Goal: Information Seeking & Learning: Check status

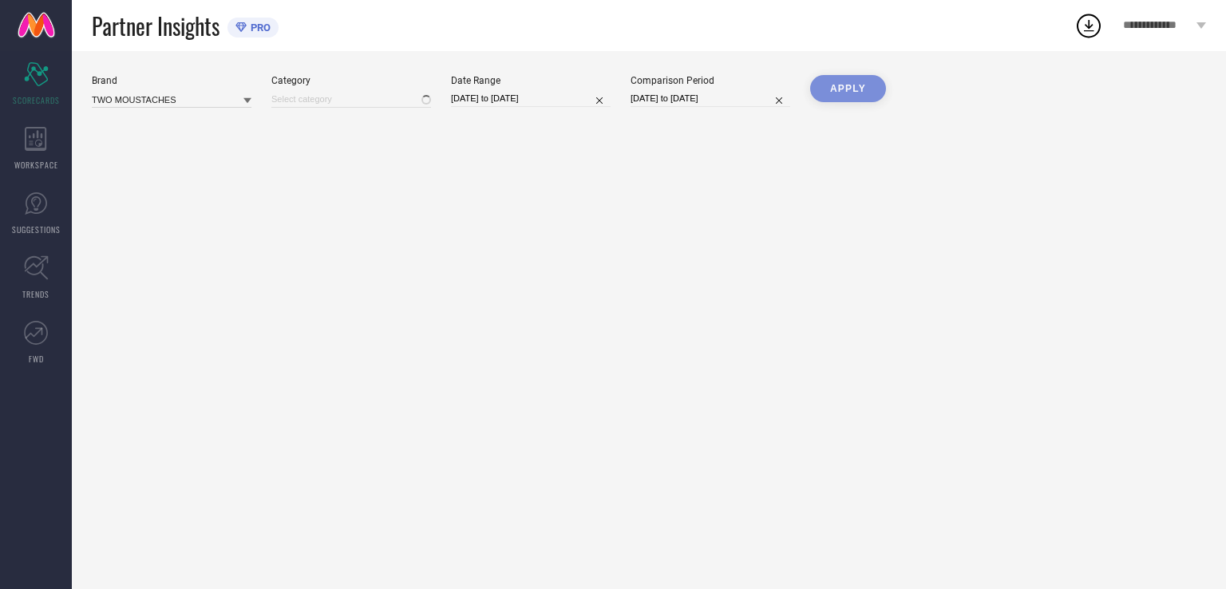
type input "All"
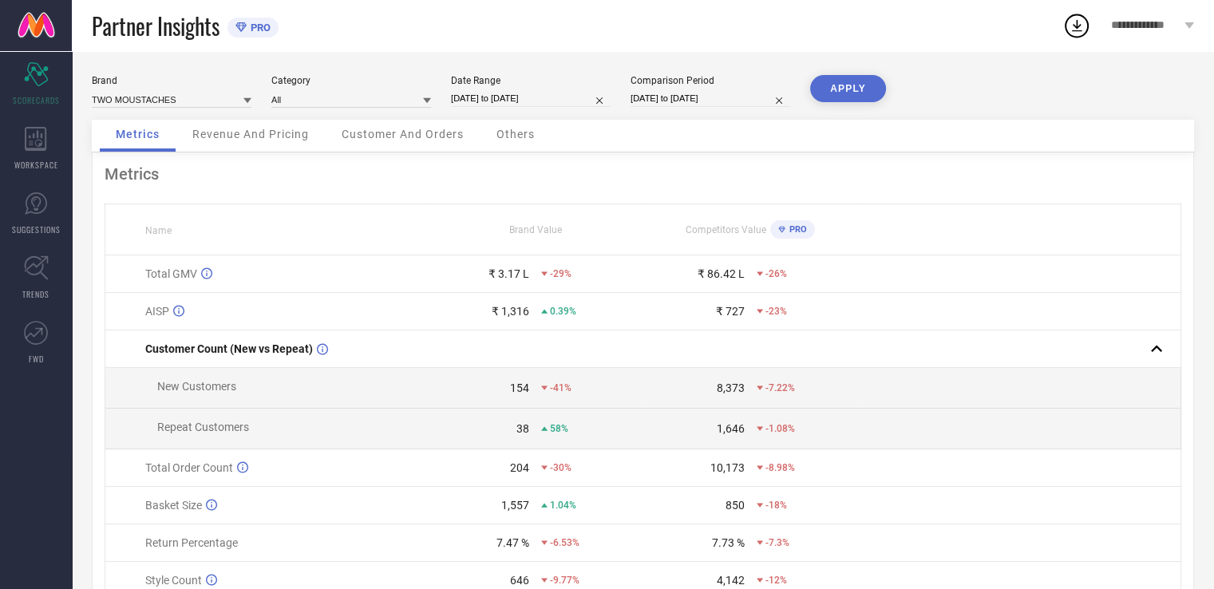
click at [255, 142] on div "Revenue And Pricing" at bounding box center [250, 136] width 148 height 32
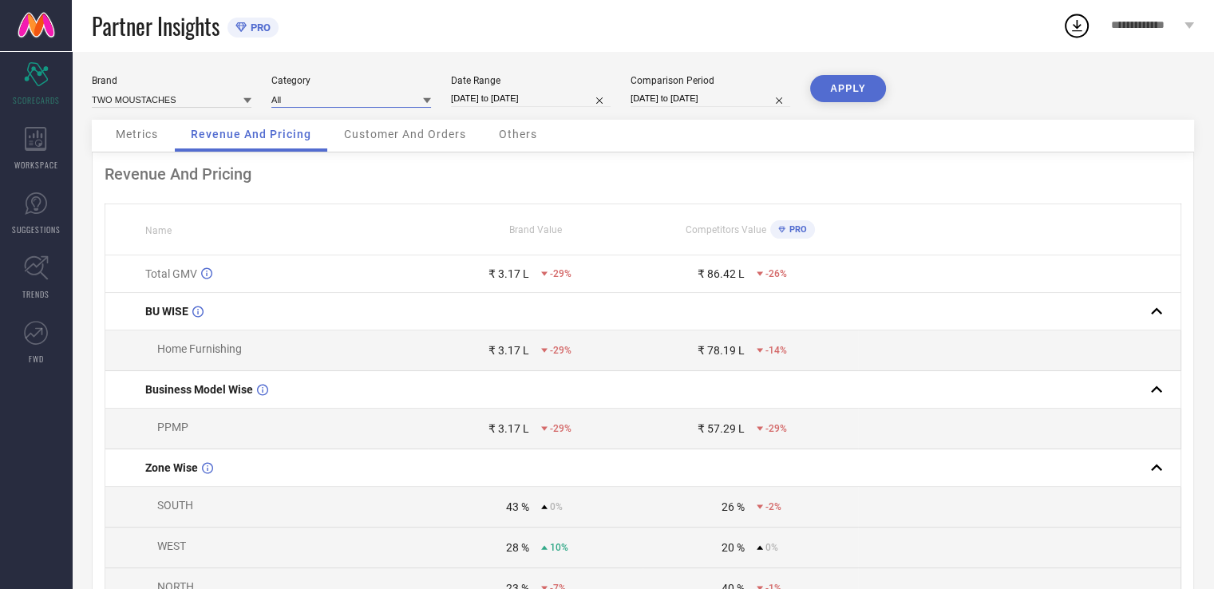
click at [380, 108] on div "All" at bounding box center [351, 99] width 160 height 17
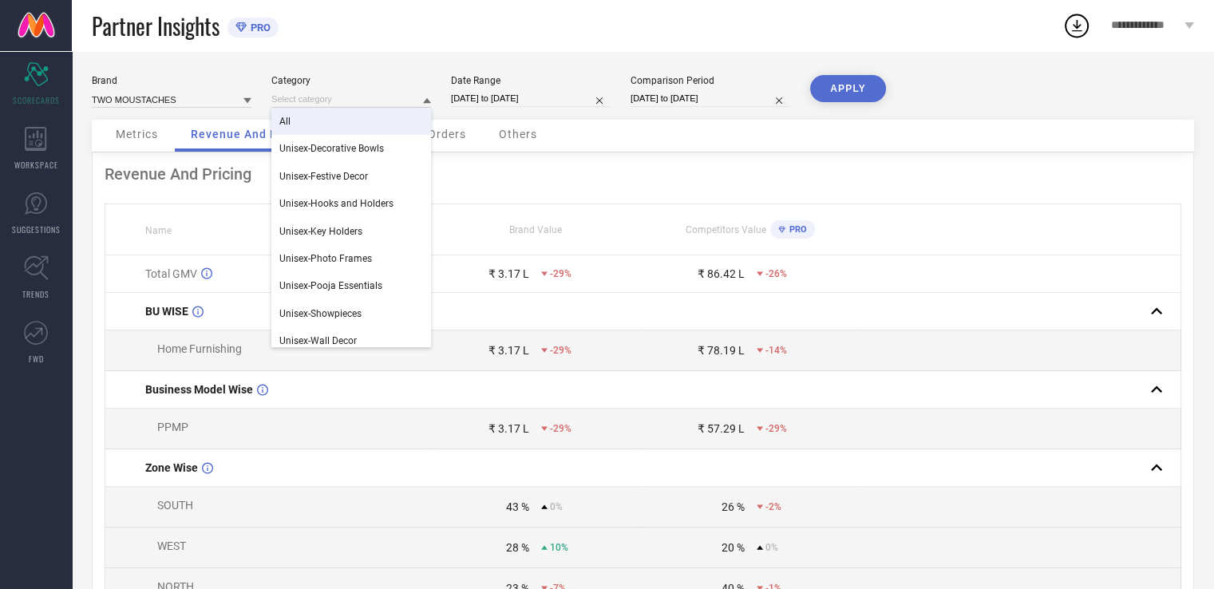
click at [465, 137] on div "Customer And Orders" at bounding box center [405, 136] width 154 height 32
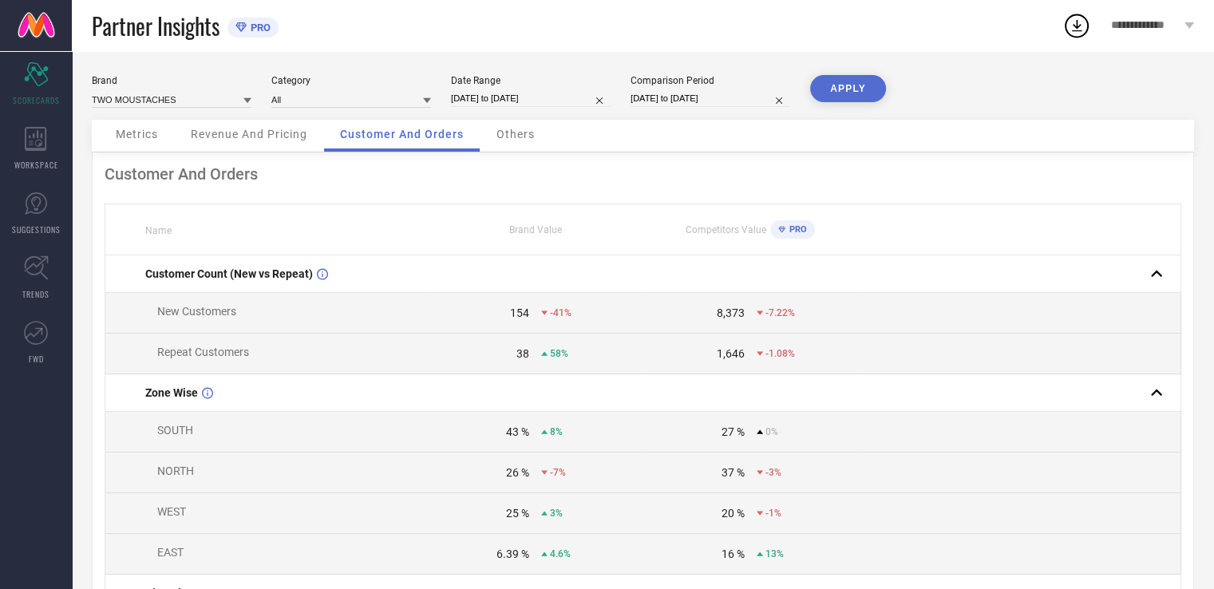
click at [506, 137] on span "Others" at bounding box center [516, 134] width 38 height 13
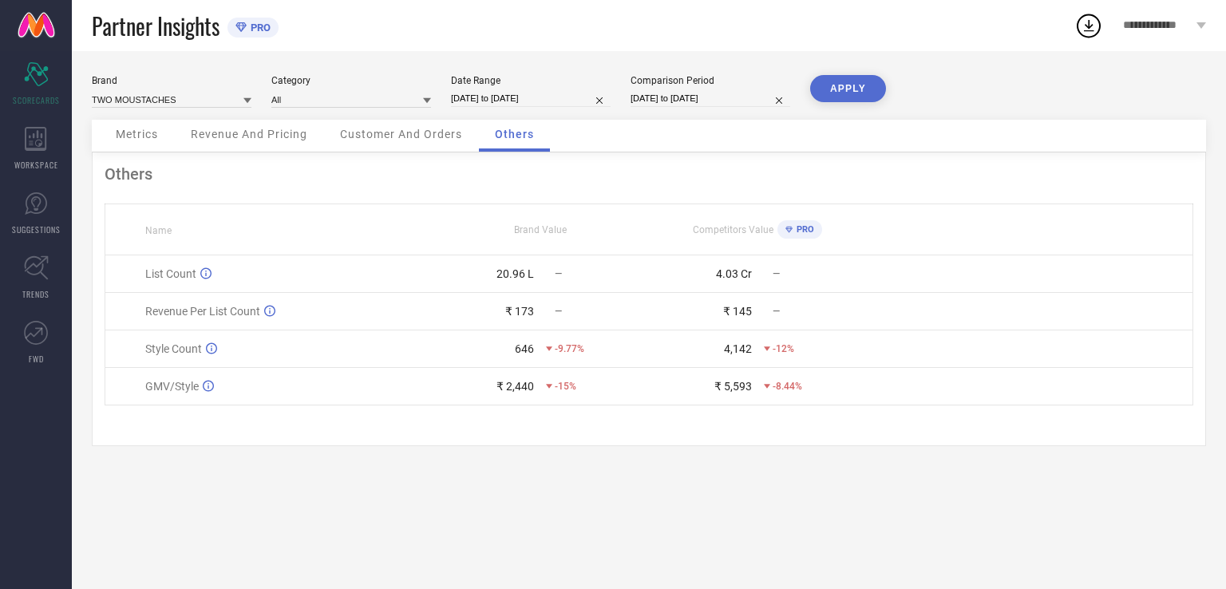
click at [466, 582] on div "Brand TWO MOUSTACHES Category All Date Range [DATE] to [DATE] Comparison Period…" at bounding box center [649, 320] width 1154 height 538
